Goal: Transaction & Acquisition: Purchase product/service

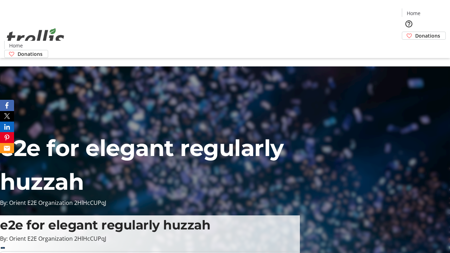
click at [415, 32] on span "Donations" at bounding box center [427, 35] width 25 height 7
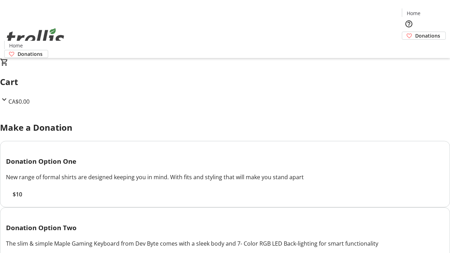
click at [22, 199] on span "$10" at bounding box center [17, 194] width 9 height 8
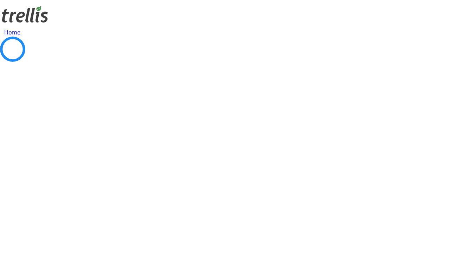
select select "CA"
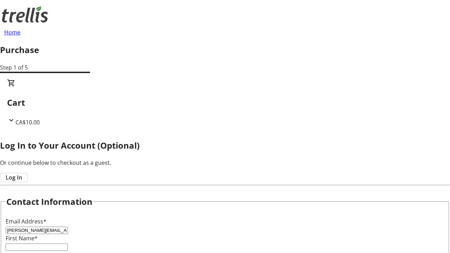
type input "[PERSON_NAME][EMAIL_ADDRESS][DOMAIN_NAME]"
type input "[PERSON_NAME]"
type input "[STREET_ADDRESS][PERSON_NAME]"
type input "Kelowna"
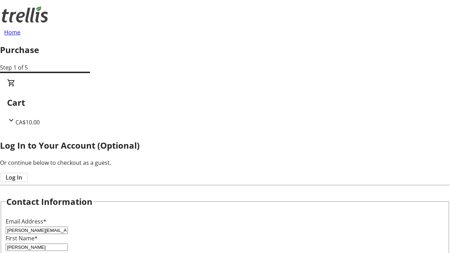
select select "BC"
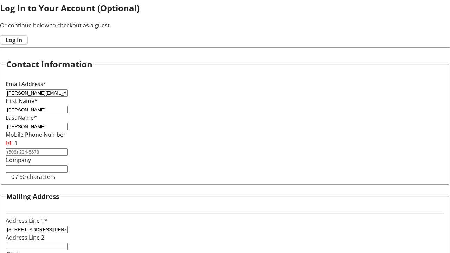
type input "Kelowna"
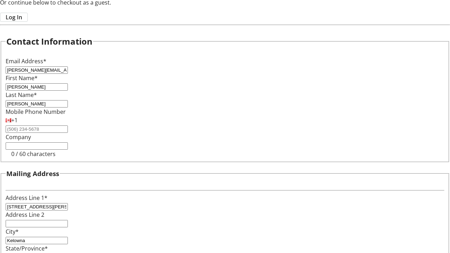
type input "V1Y 0C2"
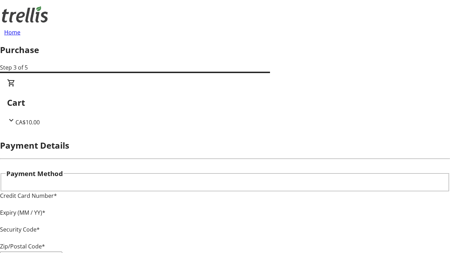
type input "V1Y 0C2"
